Goal: Task Accomplishment & Management: Manage account settings

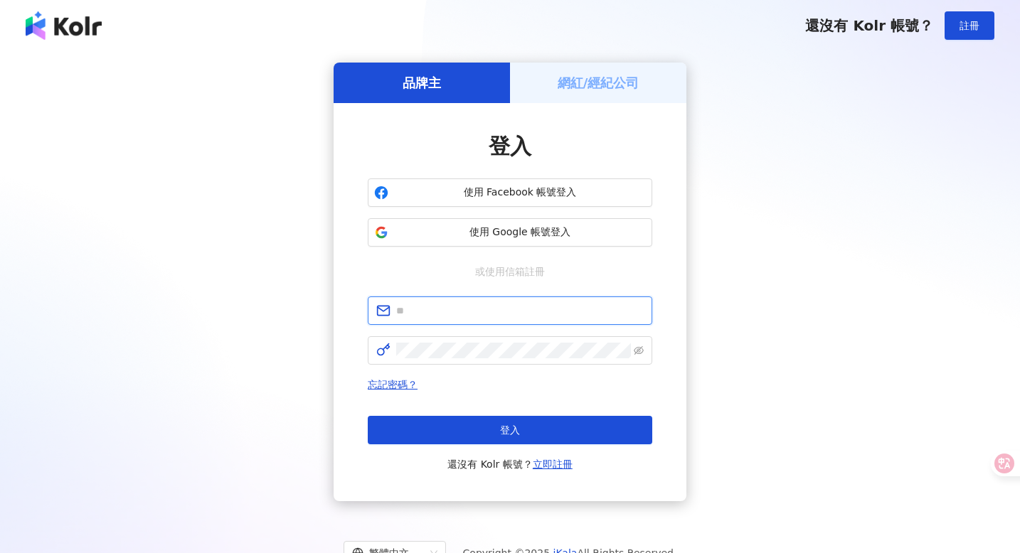
click at [420, 315] on input "text" at bounding box center [520, 311] width 248 height 16
type input "*"
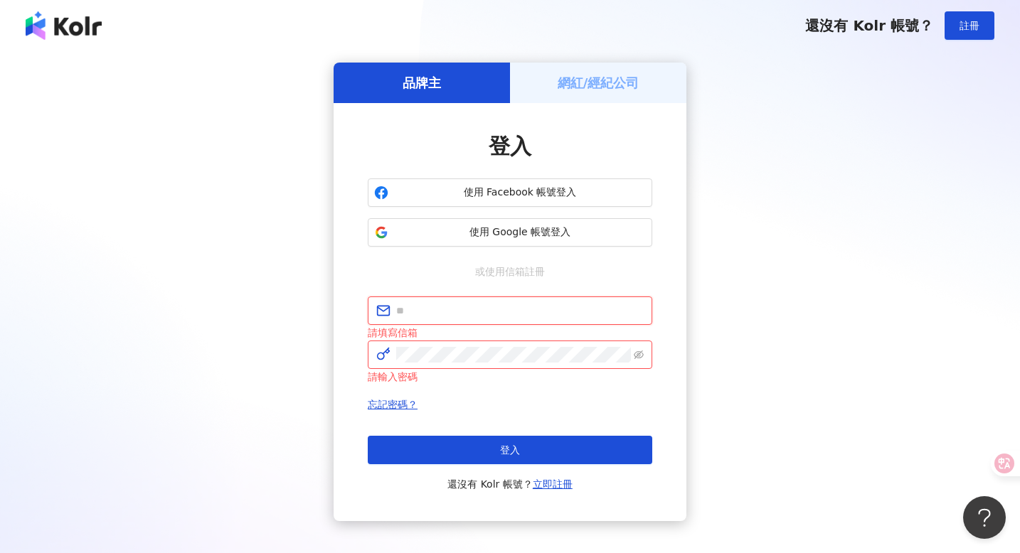
click at [423, 317] on input "text" at bounding box center [520, 311] width 248 height 16
type input "*"
type input "**********"
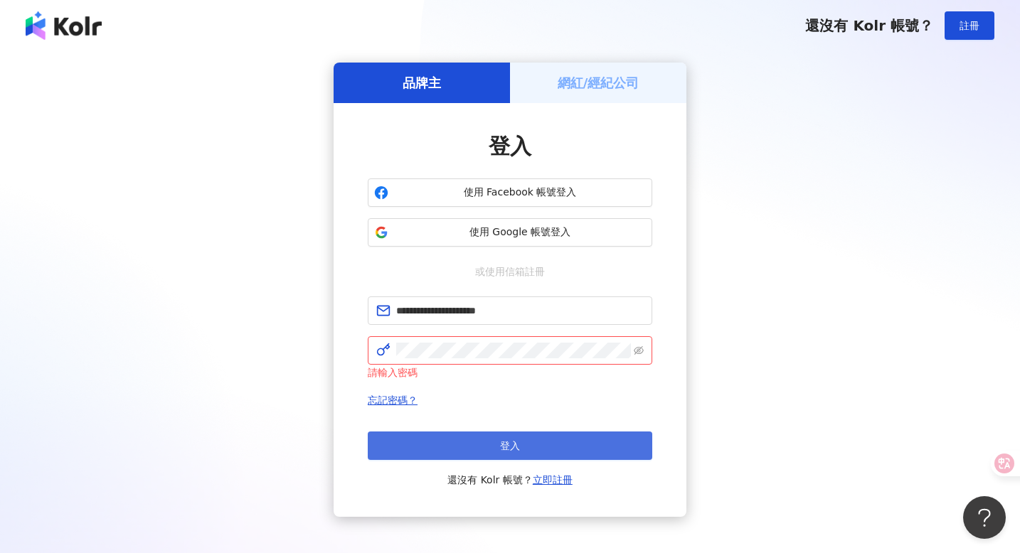
click at [462, 449] on button "登入" at bounding box center [510, 446] width 285 height 28
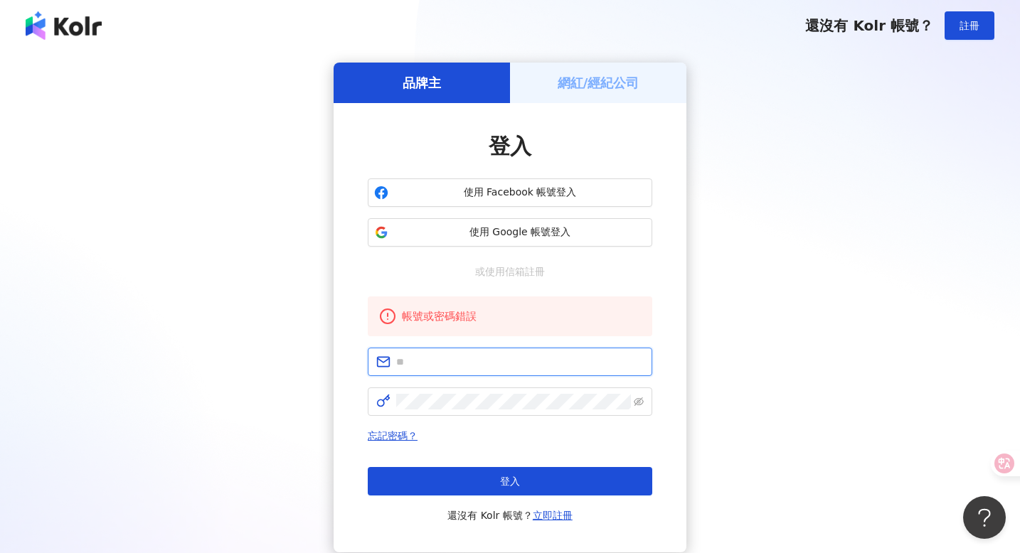
click at [438, 360] on input "text" at bounding box center [520, 362] width 248 height 16
type input "*"
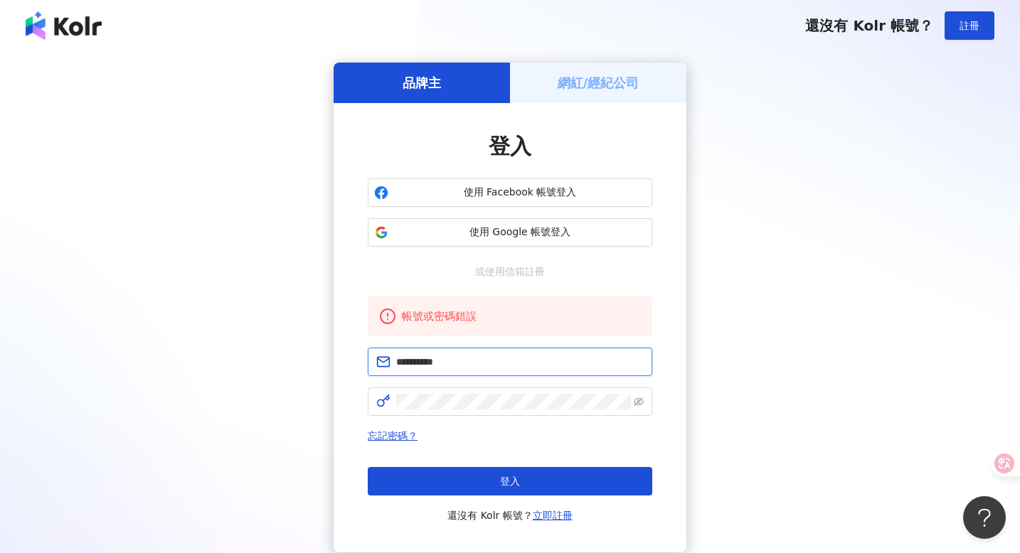
type input "**********"
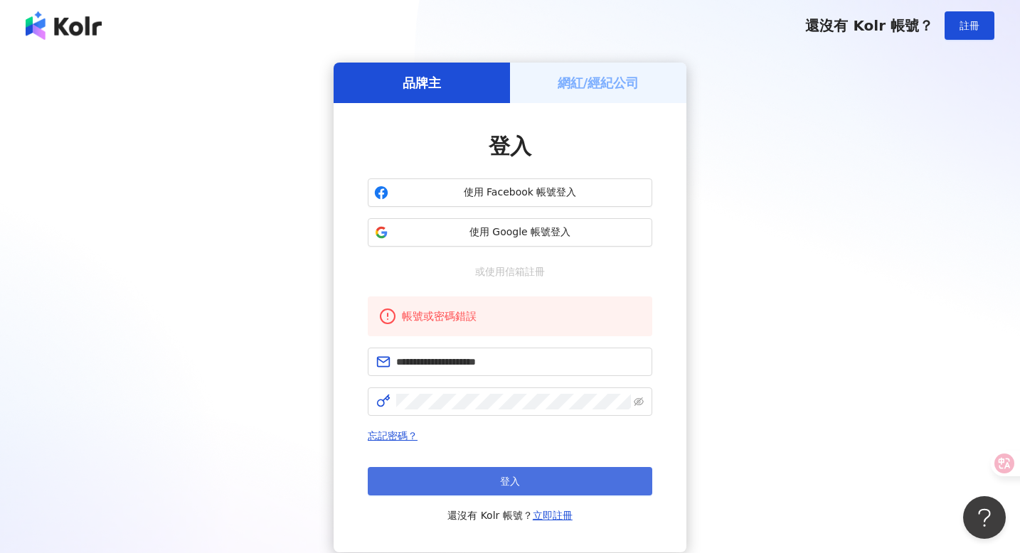
click at [457, 479] on button "登入" at bounding box center [510, 481] width 285 height 28
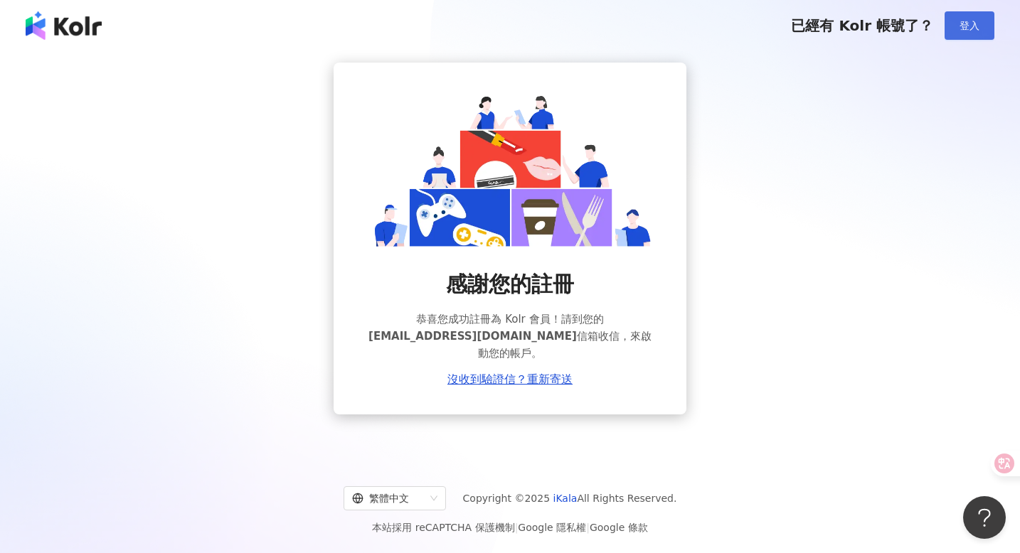
click at [983, 27] on button "登入" at bounding box center [970, 25] width 50 height 28
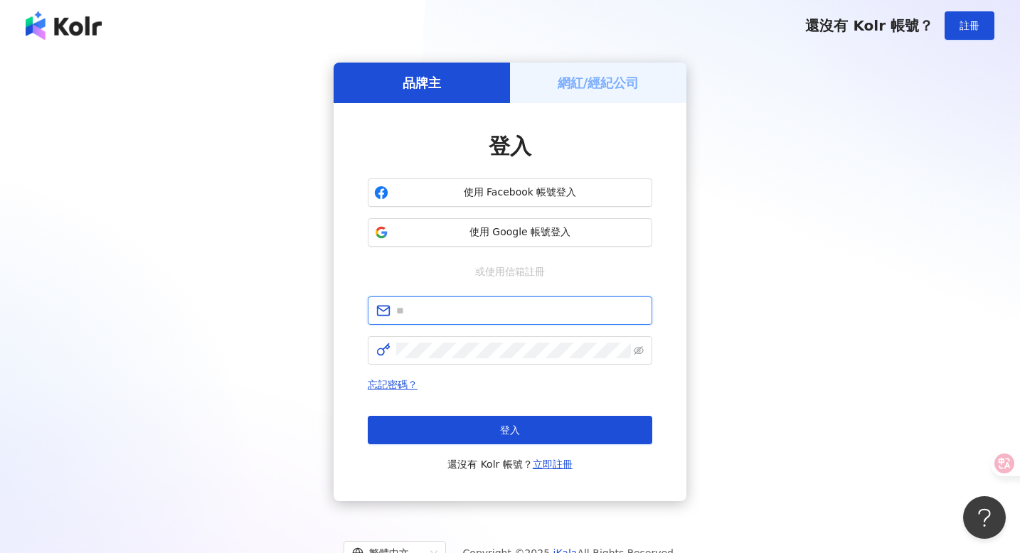
click at [431, 317] on input "text" at bounding box center [520, 311] width 248 height 16
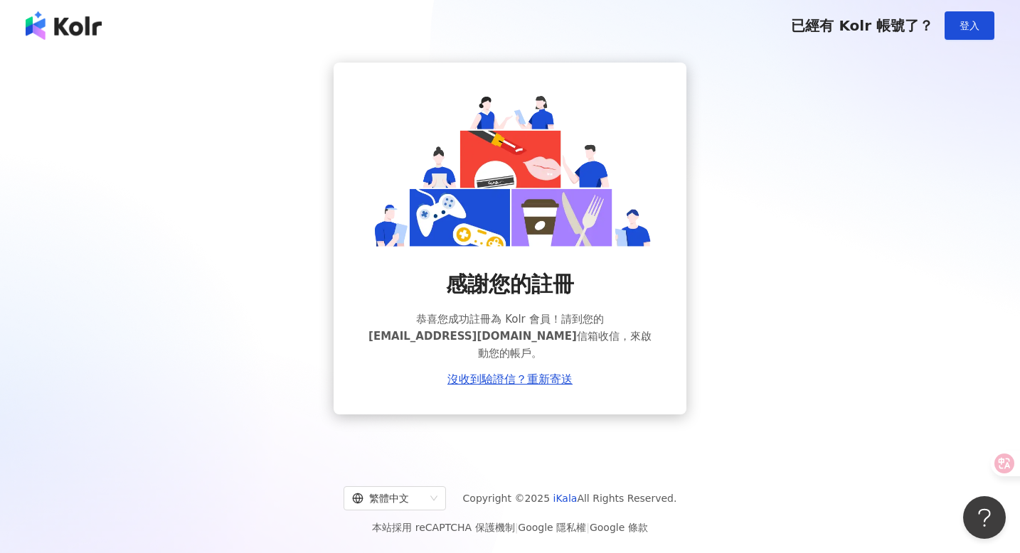
click at [807, 199] on div "感謝您的註冊 恭喜您成功註冊為 Kolr 會員！請到您的 akiautomme@outlook.com 信箱收信，來啟動您的帳戶。 沒收到驗證信？重新寄送" at bounding box center [510, 239] width 986 height 352
click at [962, 20] on span "登入" at bounding box center [970, 25] width 20 height 11
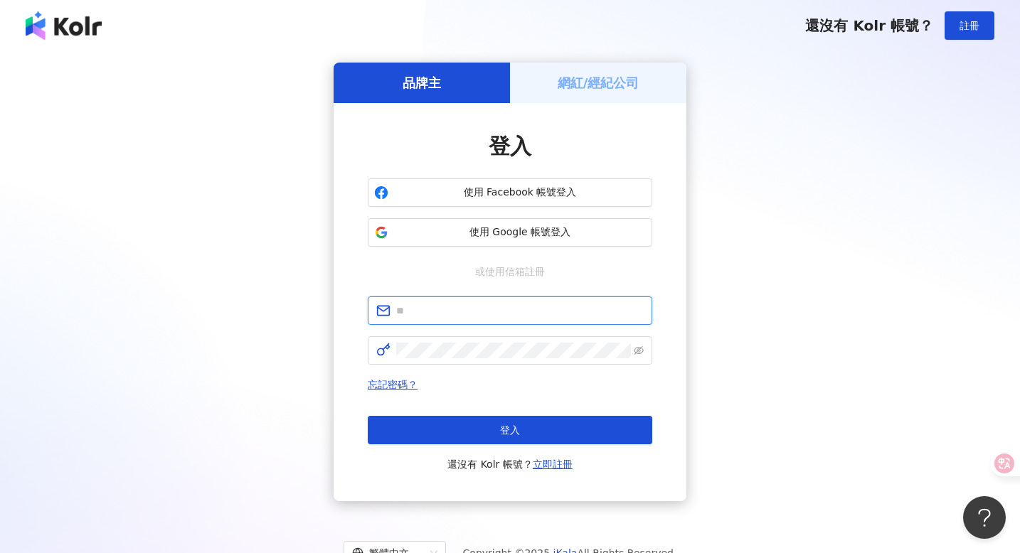
click at [519, 313] on input "text" at bounding box center [520, 311] width 248 height 16
type input "*"
type input "**********"
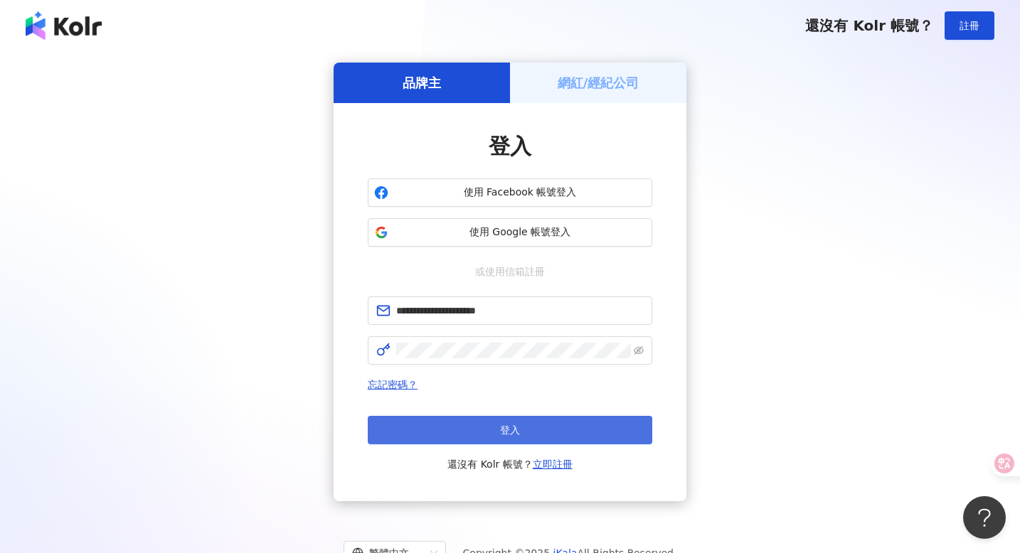
click at [484, 423] on button "登入" at bounding box center [510, 430] width 285 height 28
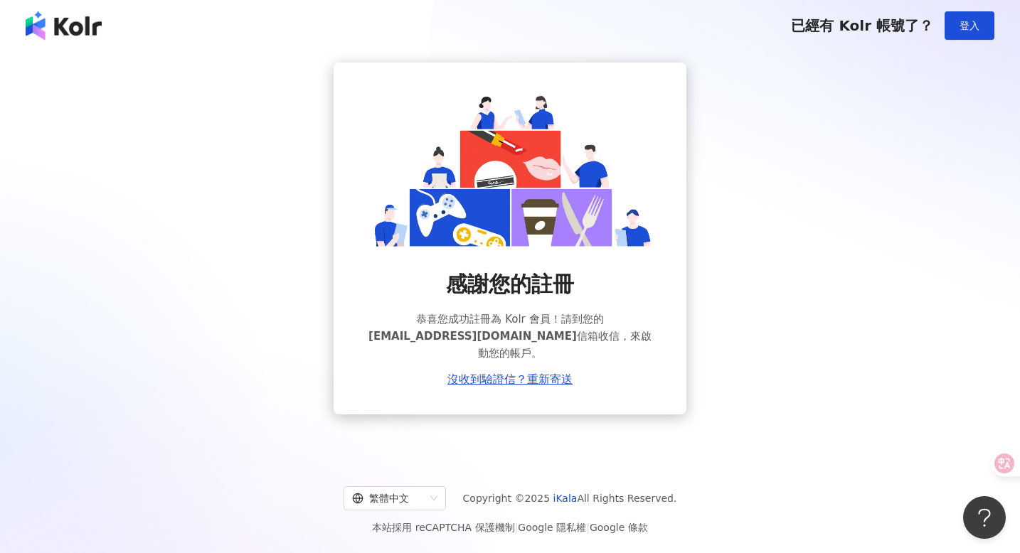
click at [860, 28] on span "已經有 Kolr 帳號了？" at bounding box center [862, 25] width 142 height 17
